Goal: Information Seeking & Learning: Learn about a topic

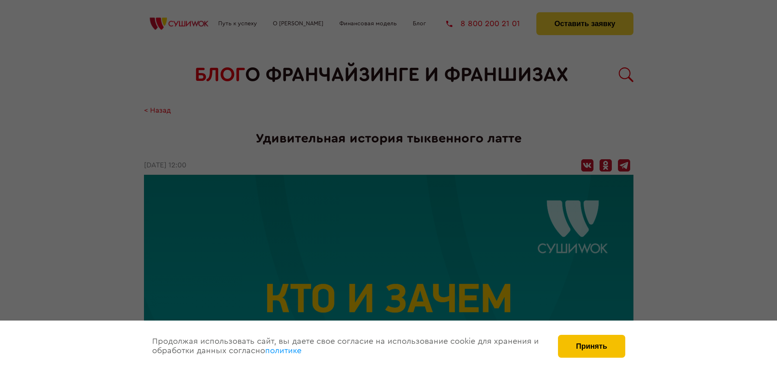
click at [610, 340] on button "Принять" at bounding box center [591, 346] width 67 height 23
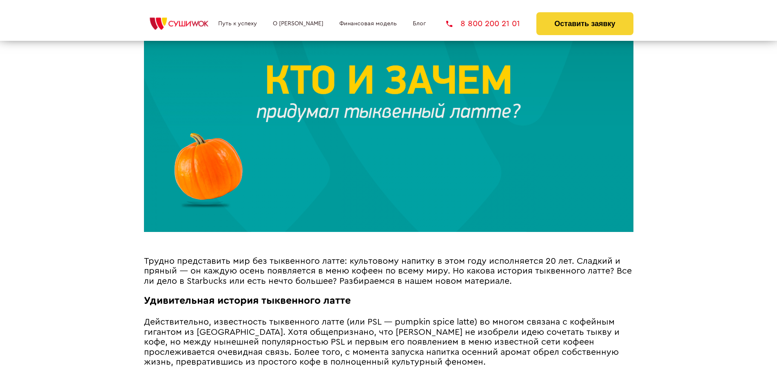
scroll to position [245, 0]
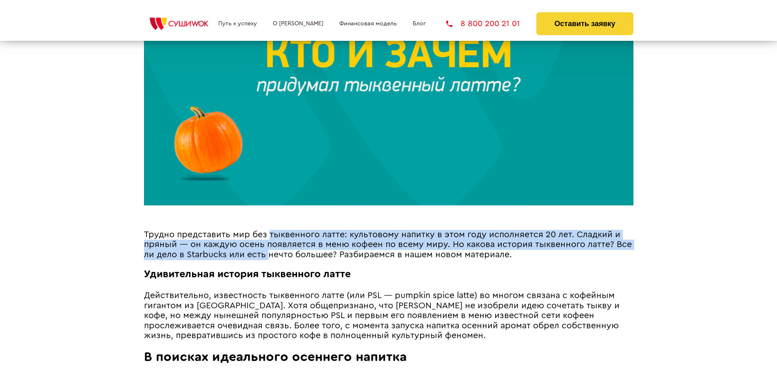
drag, startPoint x: 270, startPoint y: 221, endPoint x: 270, endPoint y: 257, distance: 36.3
click at [270, 257] on span "Трудно представить мир без тыквенного латте: культовому напитку в этом году исп…" at bounding box center [388, 244] width 488 height 29
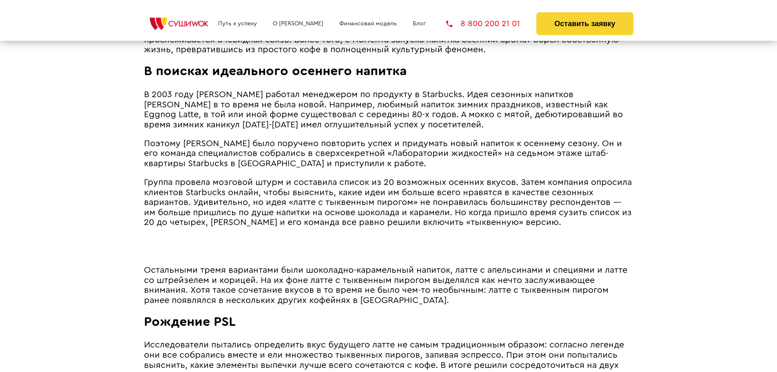
scroll to position [408, 0]
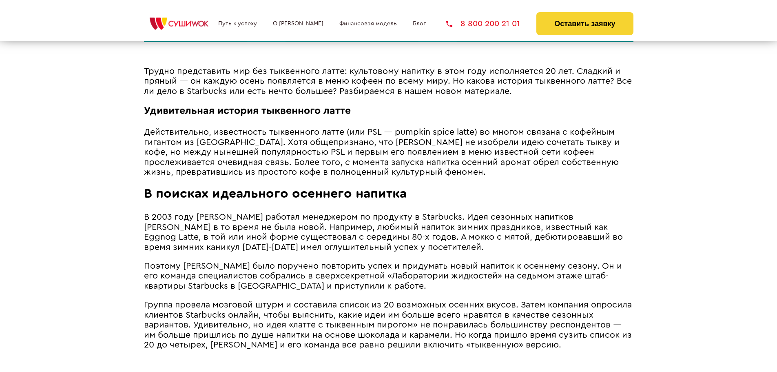
click at [293, 244] on span "В 2003 году [PERSON_NAME] работал менеджером по продукту в Starbucks. Идея сезо…" at bounding box center [383, 232] width 479 height 39
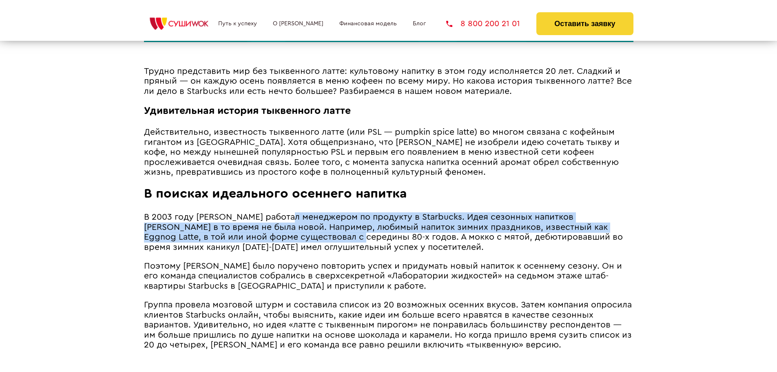
click at [293, 251] on span "В 2003 году [PERSON_NAME] работал менеджером по продукту в Starbucks. Идея сезо…" at bounding box center [383, 232] width 479 height 39
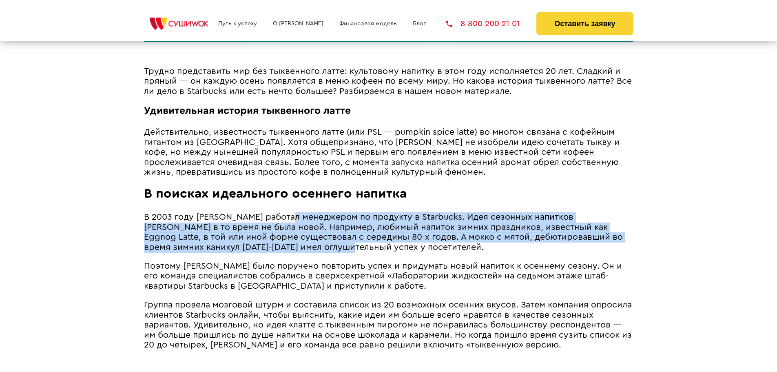
click at [293, 251] on span "В 2003 году [PERSON_NAME] работал менеджером по продукту в Starbucks. Идея сезо…" at bounding box center [383, 232] width 479 height 39
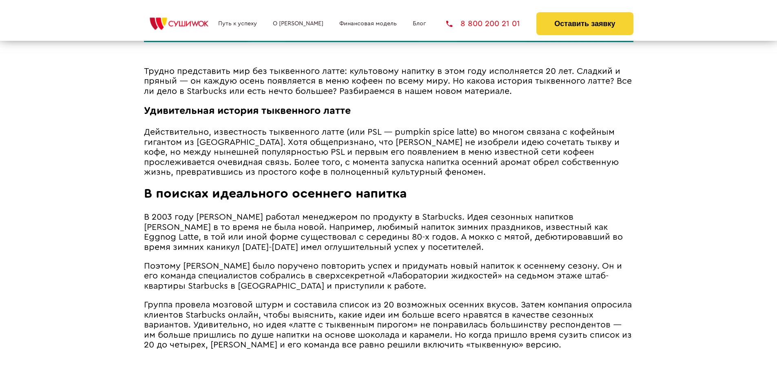
scroll to position [490, 0]
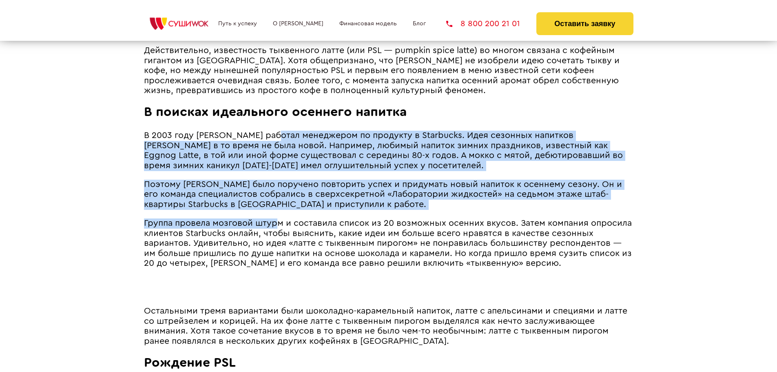
drag, startPoint x: 280, startPoint y: 146, endPoint x: 275, endPoint y: 234, distance: 87.8
click at [275, 234] on span "Группа провела мозговой штурм и составила список из 20 возможных осенних вкусов…" at bounding box center [388, 243] width 488 height 49
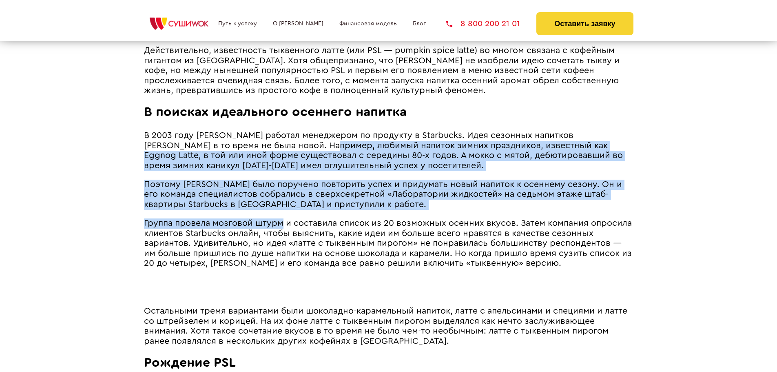
drag, startPoint x: 284, startPoint y: 160, endPoint x: 284, endPoint y: 235, distance: 75.5
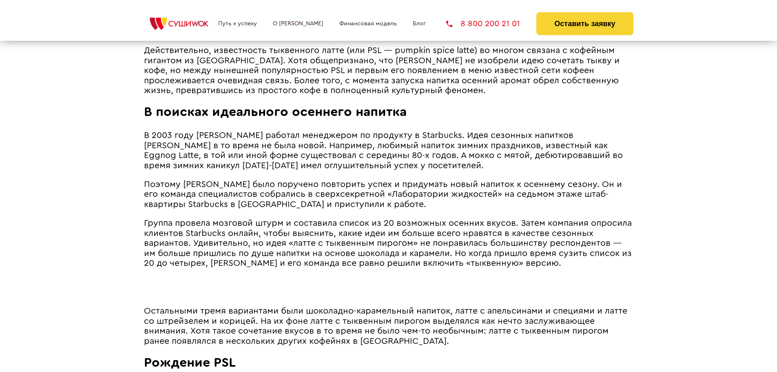
click at [284, 239] on span "Группа провела мозговой штурм и составила список из 20 возможных осенних вкусов…" at bounding box center [388, 243] width 488 height 49
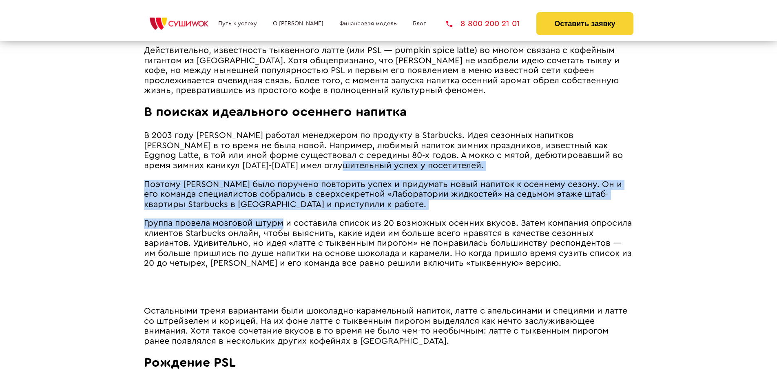
drag, startPoint x: 284, startPoint y: 173, endPoint x: 282, endPoint y: 233, distance: 60.0
click at [282, 233] on span "Группа провела мозговой штурм и составила список из 20 возможных осенних вкусов…" at bounding box center [388, 243] width 488 height 49
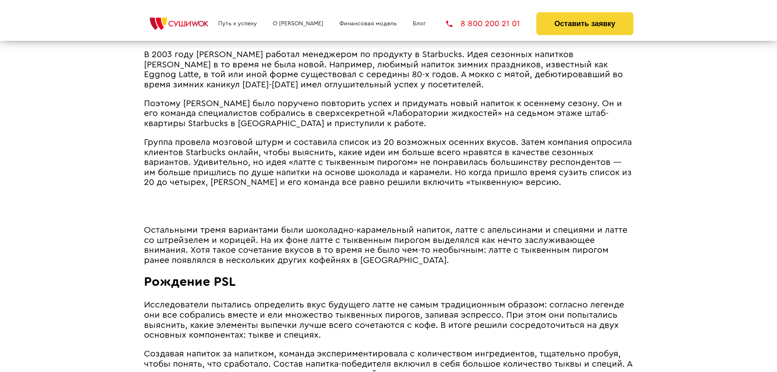
scroll to position [571, 0]
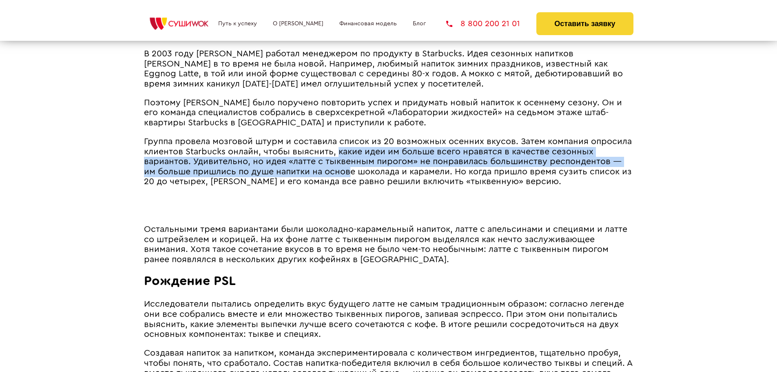
click at [335, 182] on span "Группа провела мозговой штурм и составила список из 20 возможных осенних вкусов…" at bounding box center [388, 161] width 488 height 49
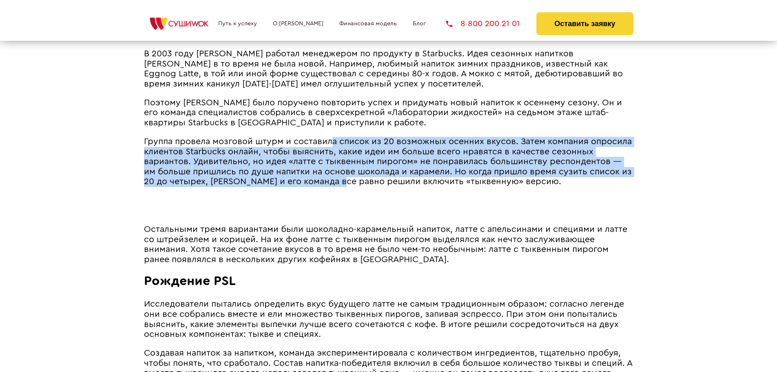
drag, startPoint x: 329, startPoint y: 161, endPoint x: 329, endPoint y: 156, distance: 5.3
click at [329, 156] on span "Группа провела мозговой штурм и составила список из 20 возможных осенних вкусов…" at bounding box center [388, 161] width 488 height 49
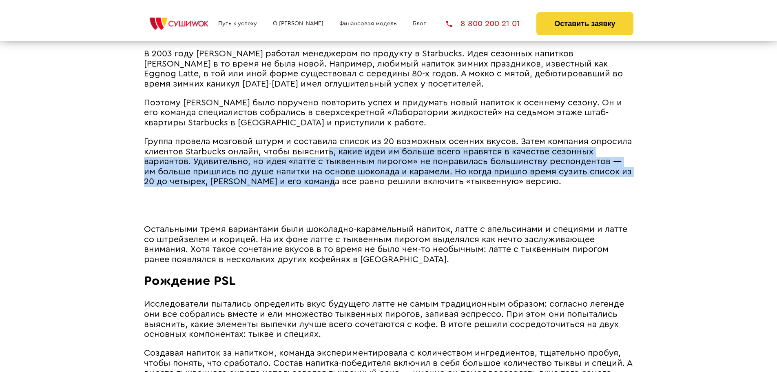
drag, startPoint x: 325, startPoint y: 163, endPoint x: 315, endPoint y: 204, distance: 41.7
click at [316, 199] on article "Трудно представить мир без тыквенного латте: культовому напитку в этом году исп…" at bounding box center [389, 346] width 490 height 887
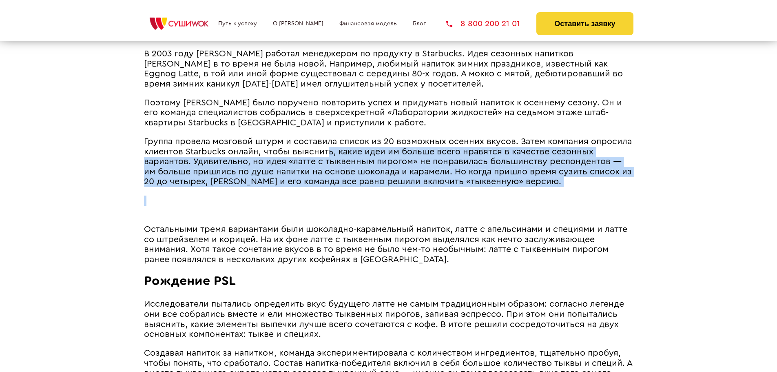
click at [315, 204] on article "Трудно представить мир без тыквенного латте: культовому напитку в этом году исп…" at bounding box center [389, 346] width 490 height 887
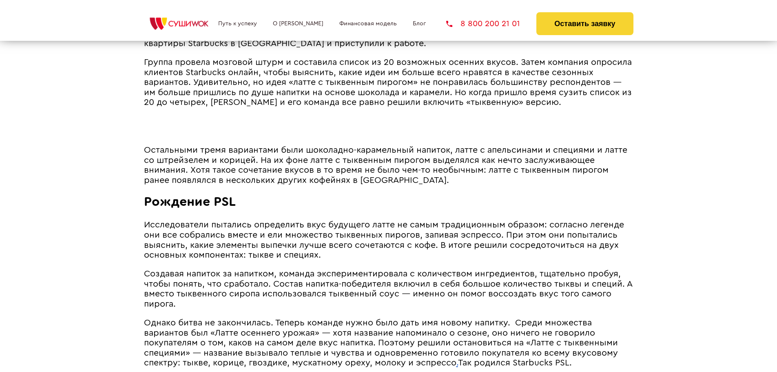
scroll to position [653, 0]
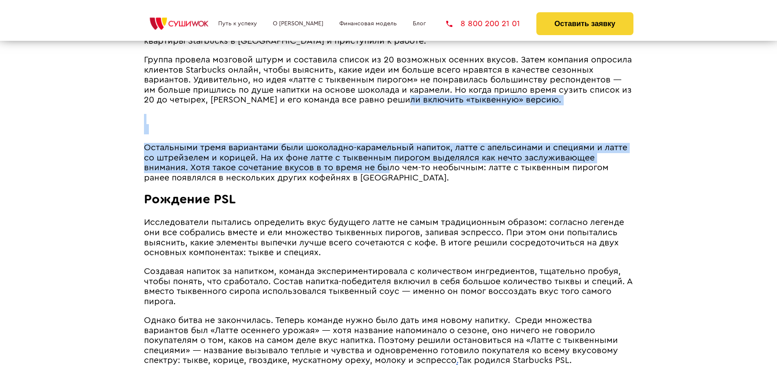
drag, startPoint x: 391, startPoint y: 170, endPoint x: 389, endPoint y: 176, distance: 5.9
click at [389, 176] on article "Трудно представить мир без тыквенного латте: культовому напитку в этом году исп…" at bounding box center [389, 265] width 490 height 887
click at [389, 177] on span "Остальными тремя вариантами были шоколадно-карамельный напиток, латте с апельси…" at bounding box center [386, 162] width 484 height 39
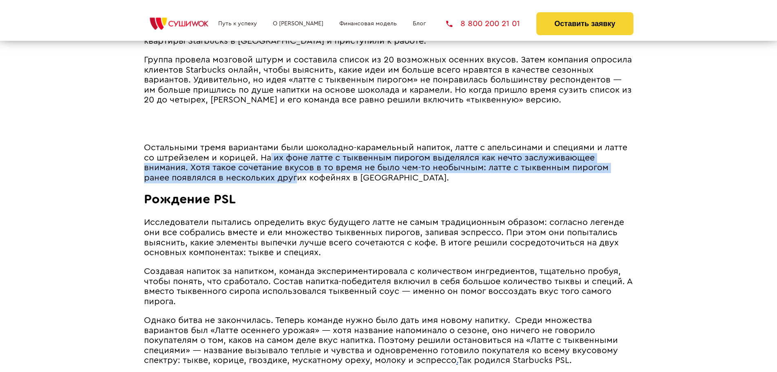
click at [269, 182] on span "Остальными тремя вариантами были шоколадно-карамельный напиток, латте с апельси…" at bounding box center [386, 162] width 484 height 39
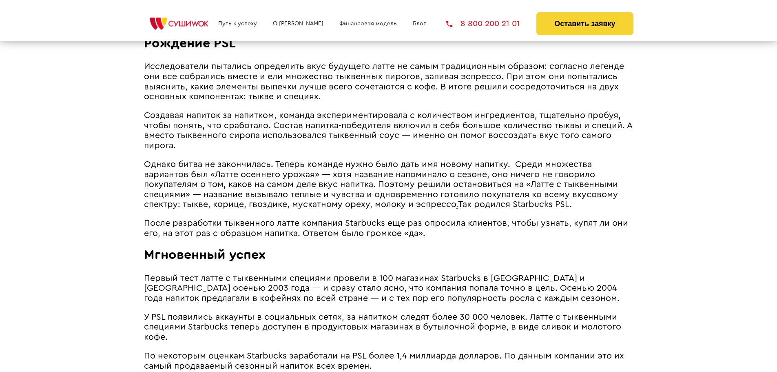
scroll to position [816, 0]
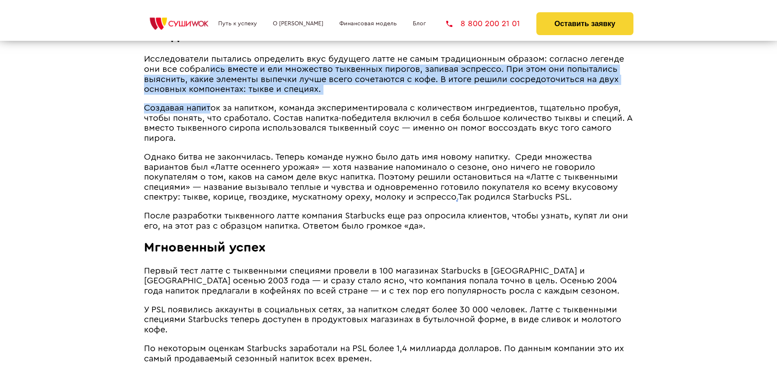
drag, startPoint x: 209, startPoint y: 96, endPoint x: 209, endPoint y: 109, distance: 12.6
click at [209, 109] on article "Трудно представить мир без тыквенного латте: культовому напитку в этом году исп…" at bounding box center [389, 101] width 490 height 887
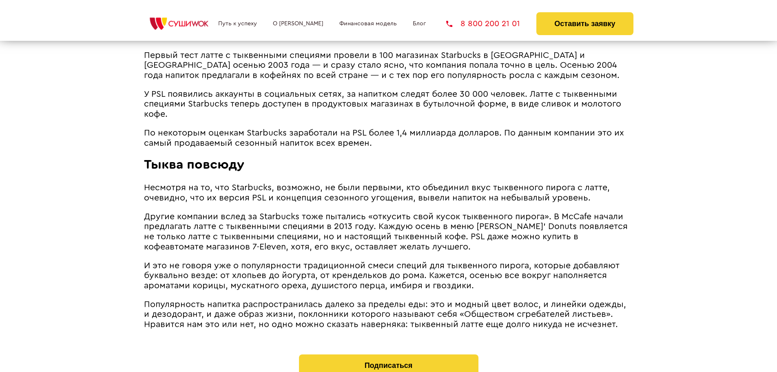
scroll to position [1141, 0]
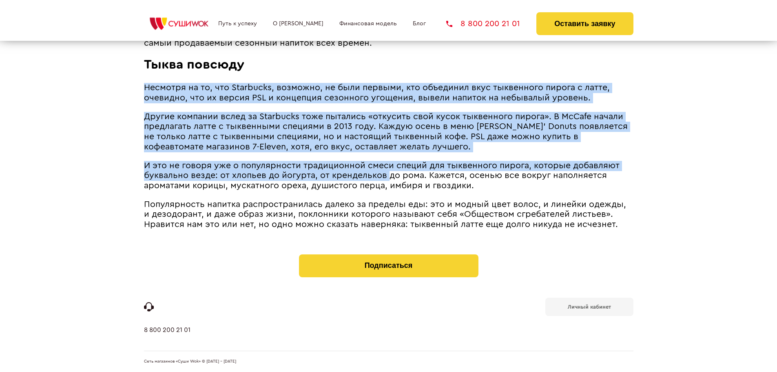
drag, startPoint x: 390, startPoint y: 95, endPoint x: 390, endPoint y: 193, distance: 97.9
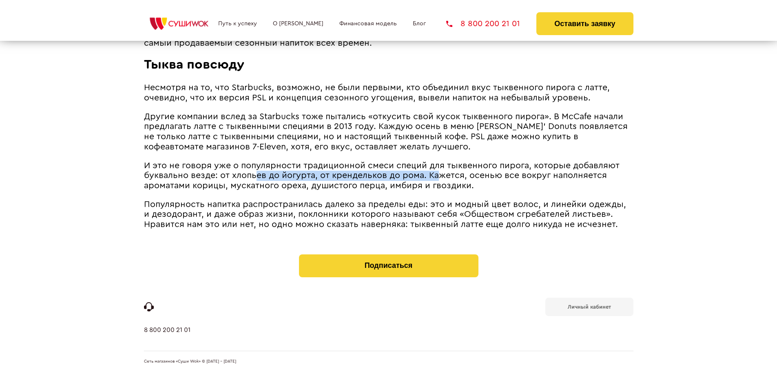
drag, startPoint x: 257, startPoint y: 178, endPoint x: 450, endPoint y: 177, distance: 193.0
click at [450, 177] on span "И это не говоря уже о популярности традиционной смеси специй для тыквенного пир…" at bounding box center [382, 175] width 476 height 29
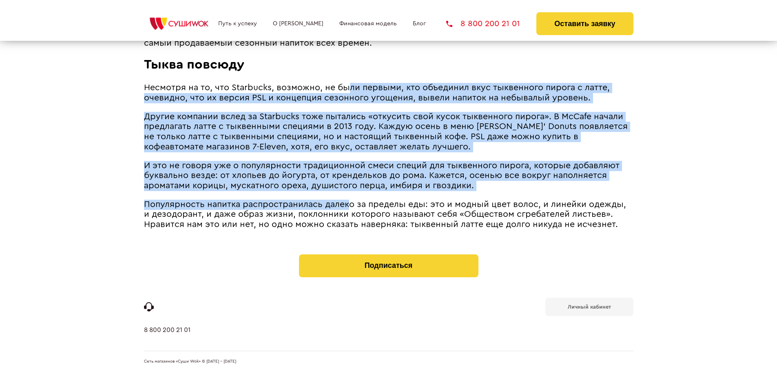
click at [345, 209] on span "Популярность напитка распространилась далеко за пределы еды: это и модный цвет …" at bounding box center [385, 214] width 482 height 29
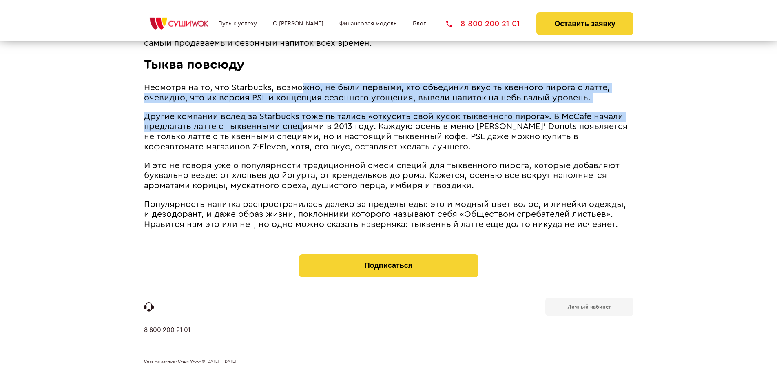
drag, startPoint x: 302, startPoint y: 111, endPoint x: 300, endPoint y: 136, distance: 25.8
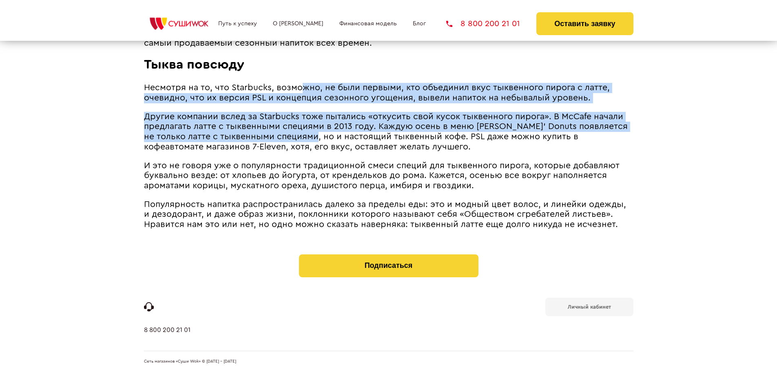
click at [300, 136] on span "Другие компании вслед за Starbucks тоже пытались «откусить свой кусок тыквенног…" at bounding box center [386, 131] width 484 height 39
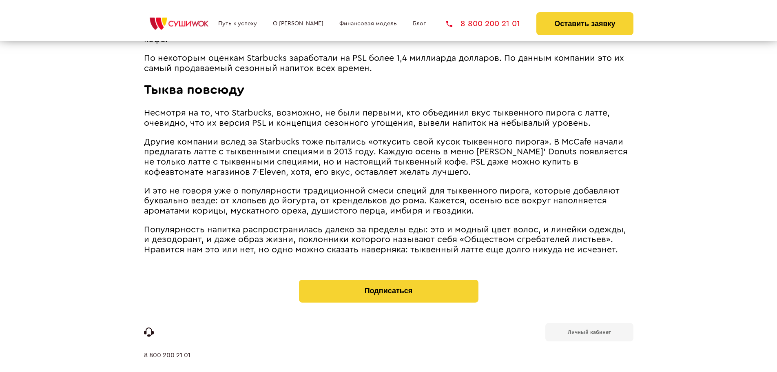
scroll to position [1060, 0]
